Goal: Task Accomplishment & Management: Use online tool/utility

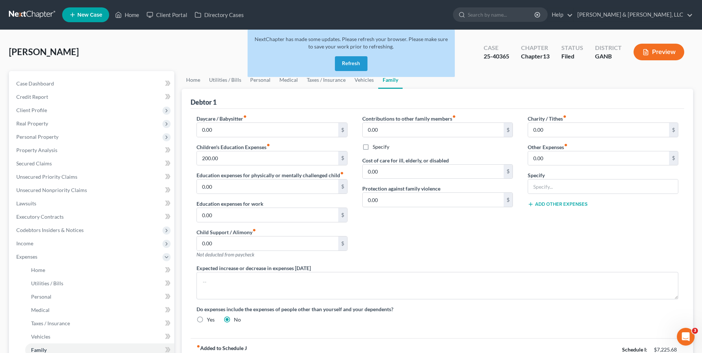
click at [346, 62] on button "Refresh" at bounding box center [351, 63] width 33 height 15
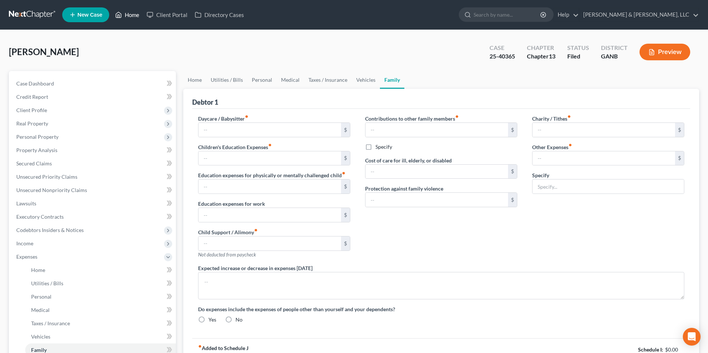
type input "0.00"
type input "200.00"
type input "0.00"
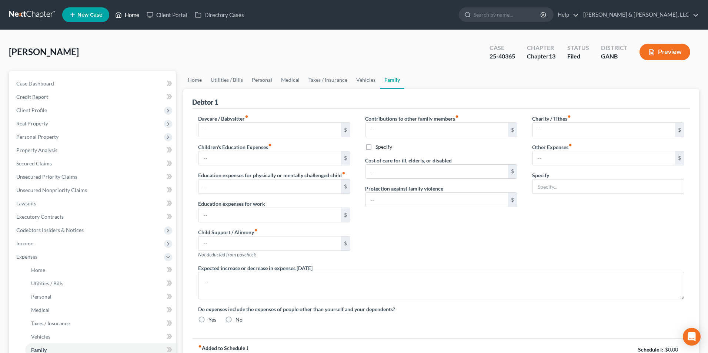
type input "0.00"
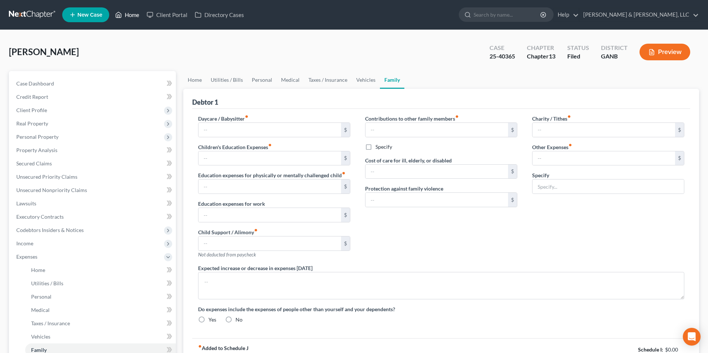
radio input "true"
click at [130, 13] on link "Home" at bounding box center [126, 14] width 31 height 13
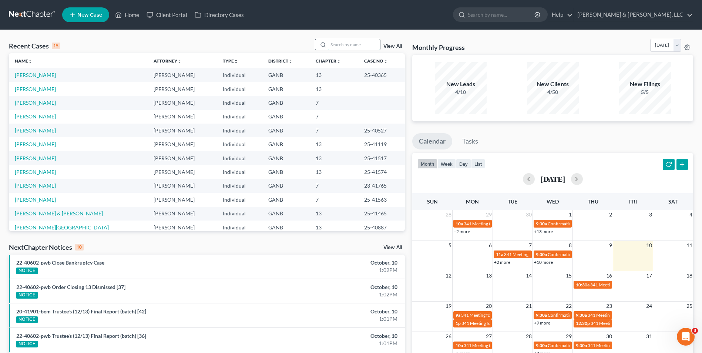
click at [347, 42] on input "search" at bounding box center [354, 44] width 52 height 11
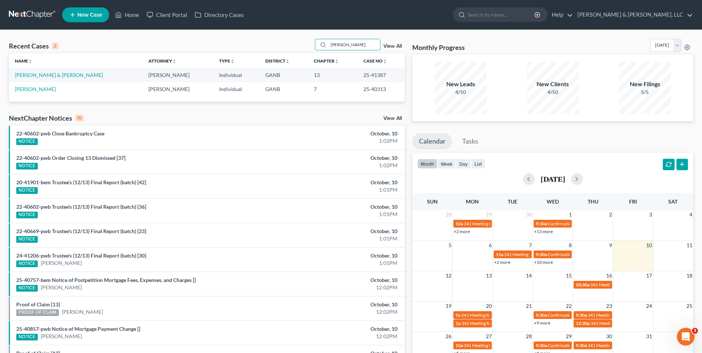
type input "hudson"
click at [44, 87] on link "Hudson, Samuel" at bounding box center [35, 89] width 41 height 6
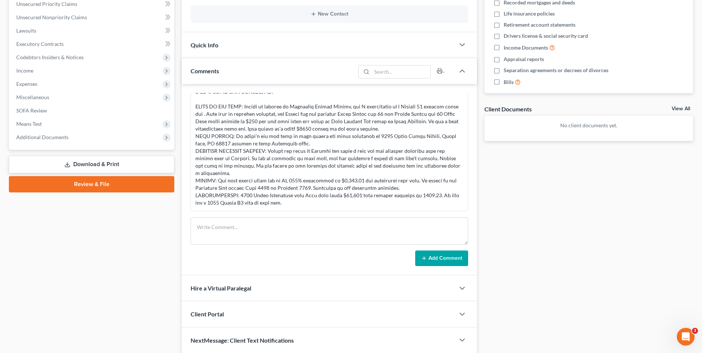
scroll to position [185, 0]
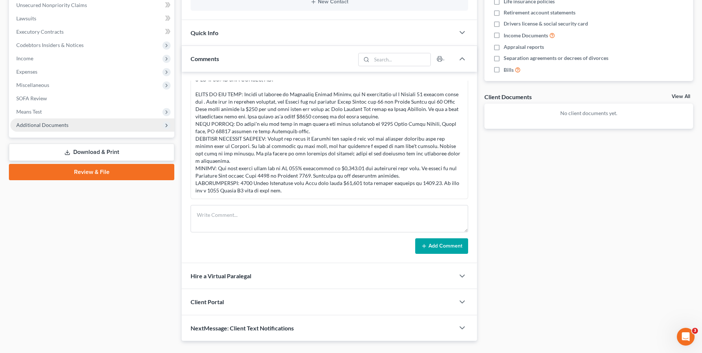
click at [53, 124] on span "Additional Documents" at bounding box center [42, 125] width 52 height 6
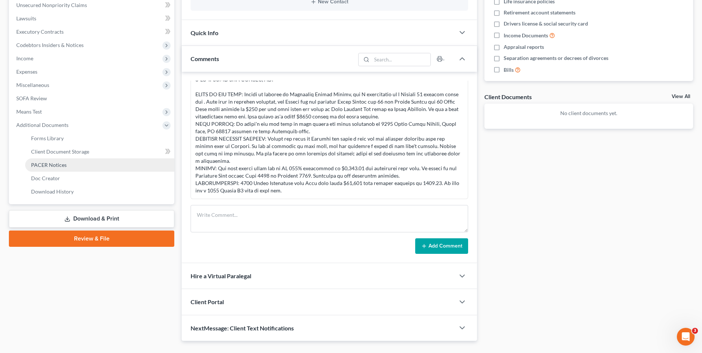
click at [64, 165] on span "PACER Notices" at bounding box center [49, 165] width 36 height 6
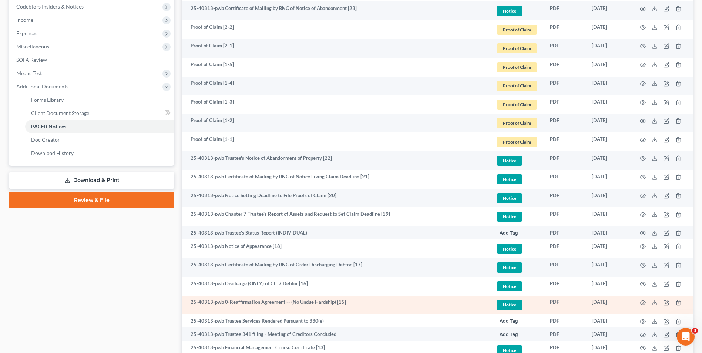
scroll to position [222, 0]
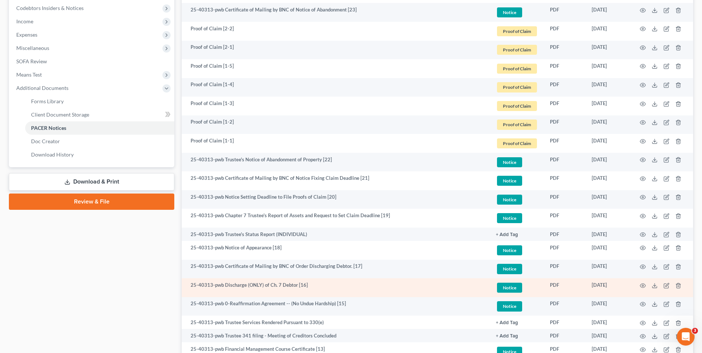
click at [324, 287] on td "25-40313-pwb Discharge (ONLY) of Ch. 7 Debtor [16]" at bounding box center [336, 287] width 308 height 19
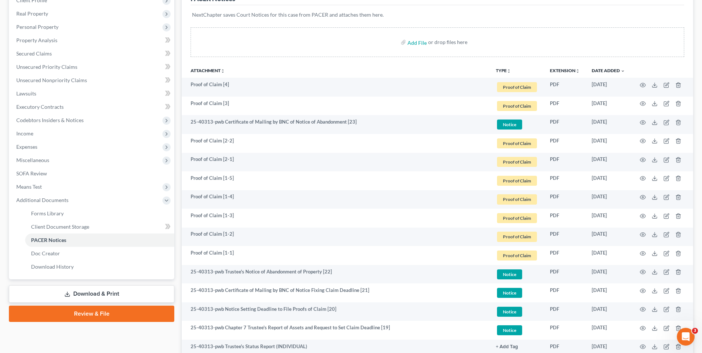
scroll to position [111, 0]
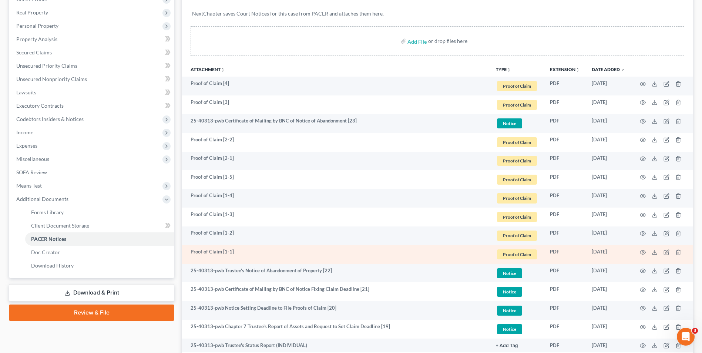
click at [211, 251] on td "Proof of Claim [1-1]" at bounding box center [336, 254] width 308 height 19
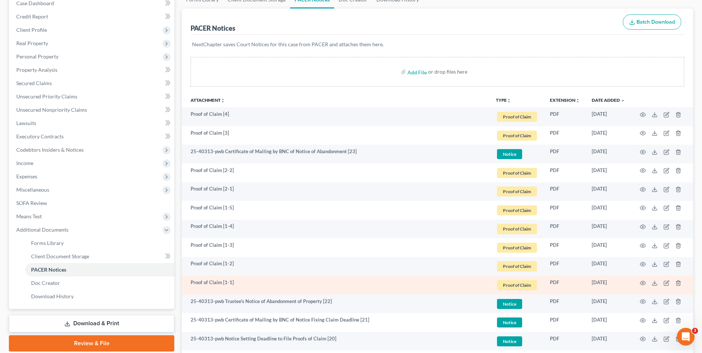
scroll to position [74, 0]
